Goal: Navigation & Orientation: Find specific page/section

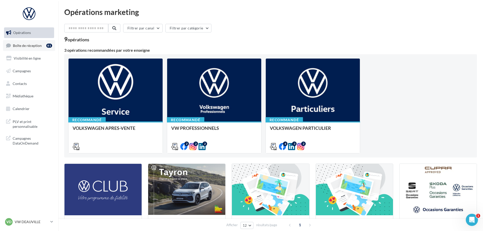
click at [28, 48] on link "Boîte de réception 81" at bounding box center [29, 45] width 52 height 11
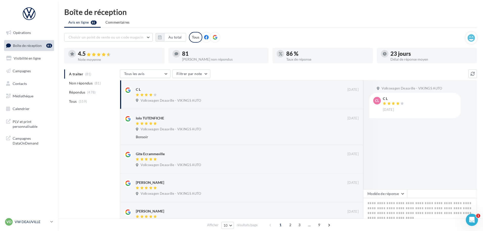
click at [38, 220] on p "VW DEAUVILLE" at bounding box center [32, 221] width 34 height 5
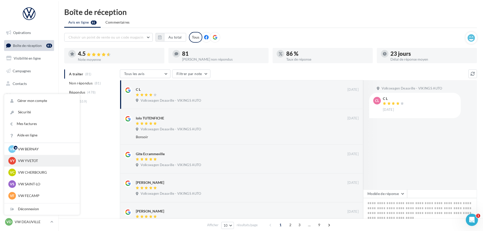
scroll to position [25, 0]
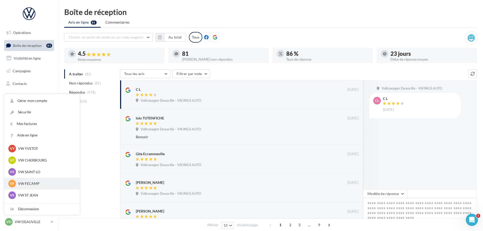
click at [34, 183] on p "VW FECAMP" at bounding box center [46, 183] width 56 height 5
